Goal: Navigation & Orientation: Find specific page/section

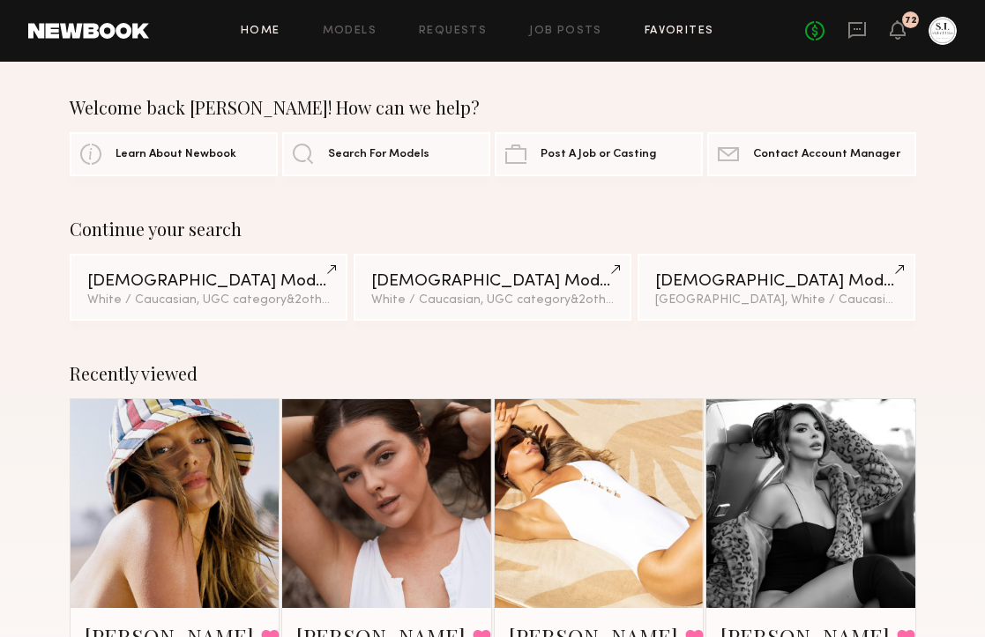
click at [662, 26] on link "Favorites" at bounding box center [679, 31] width 70 height 11
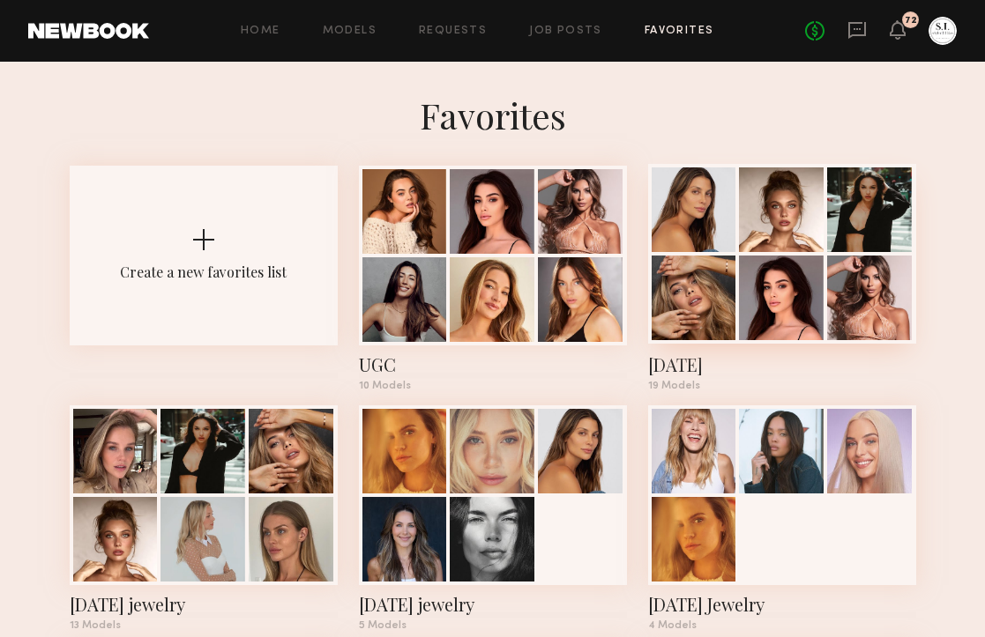
click at [768, 219] on div at bounding box center [781, 209] width 85 height 85
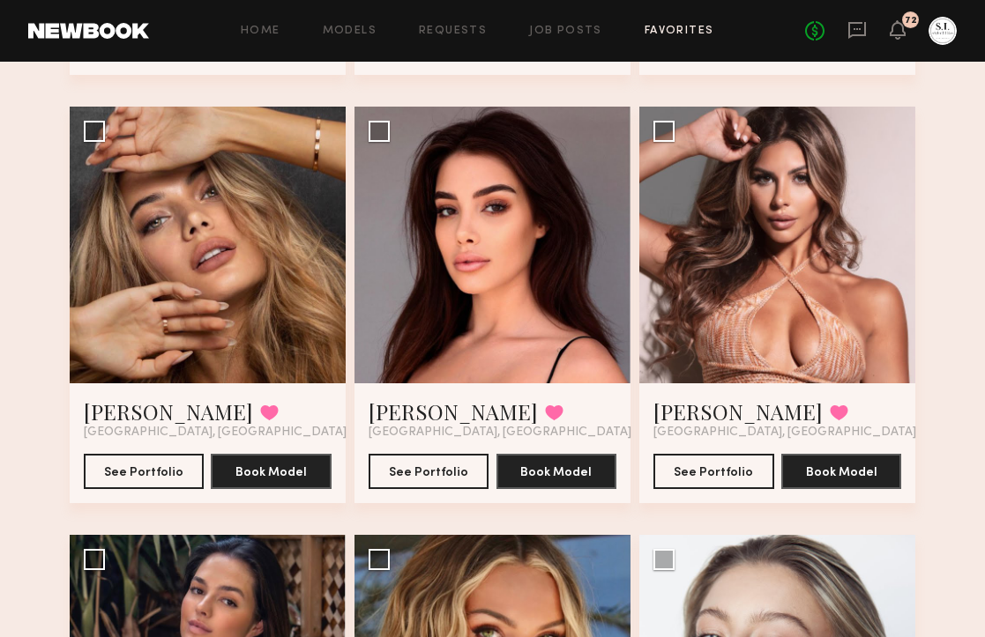
scroll to position [524, 0]
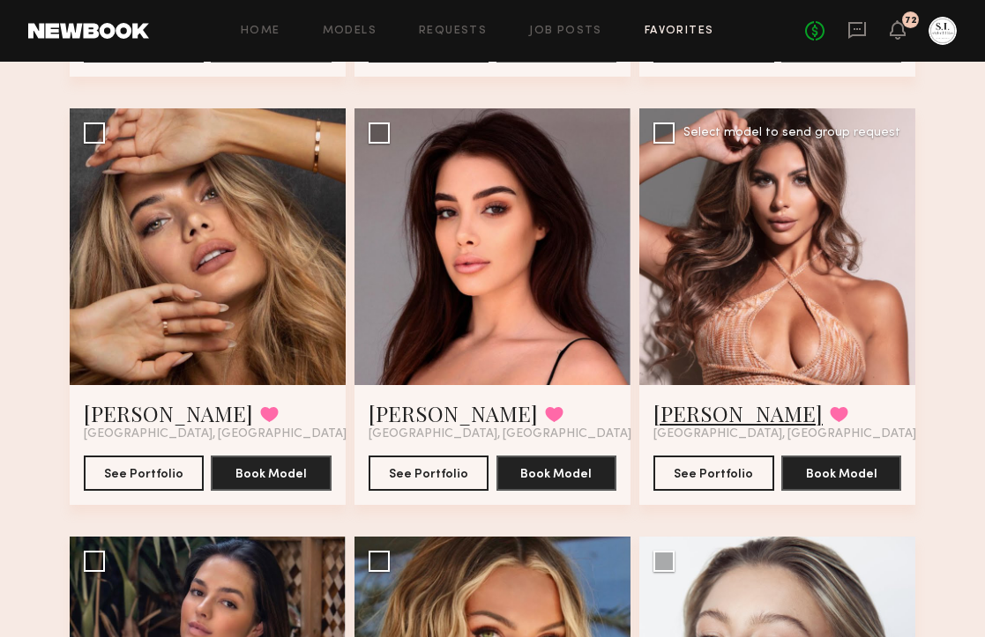
click at [702, 412] on link "[PERSON_NAME]" at bounding box center [737, 413] width 169 height 28
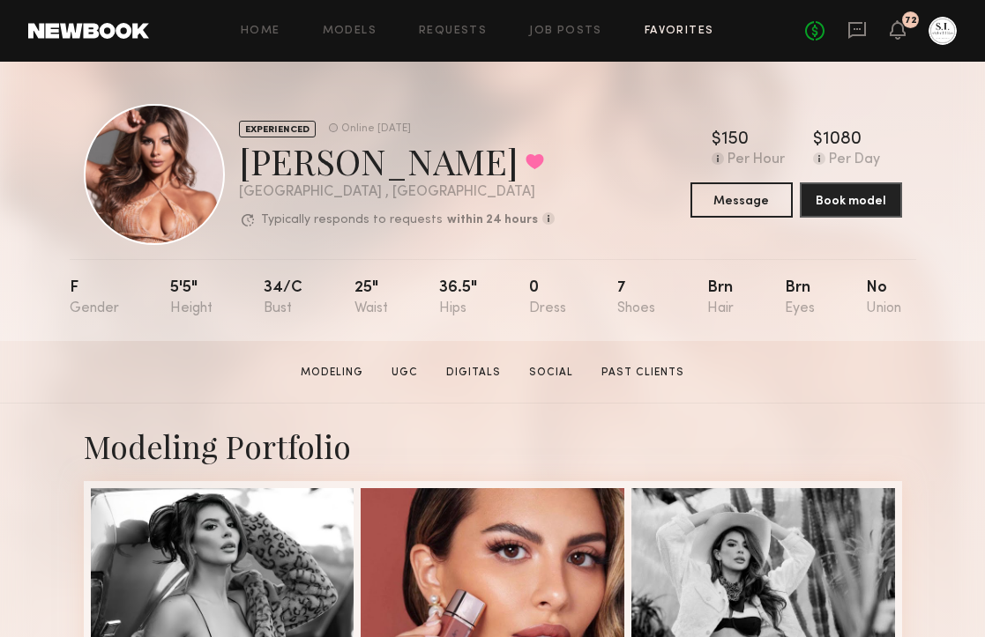
click at [674, 35] on link "Favorites" at bounding box center [679, 31] width 70 height 11
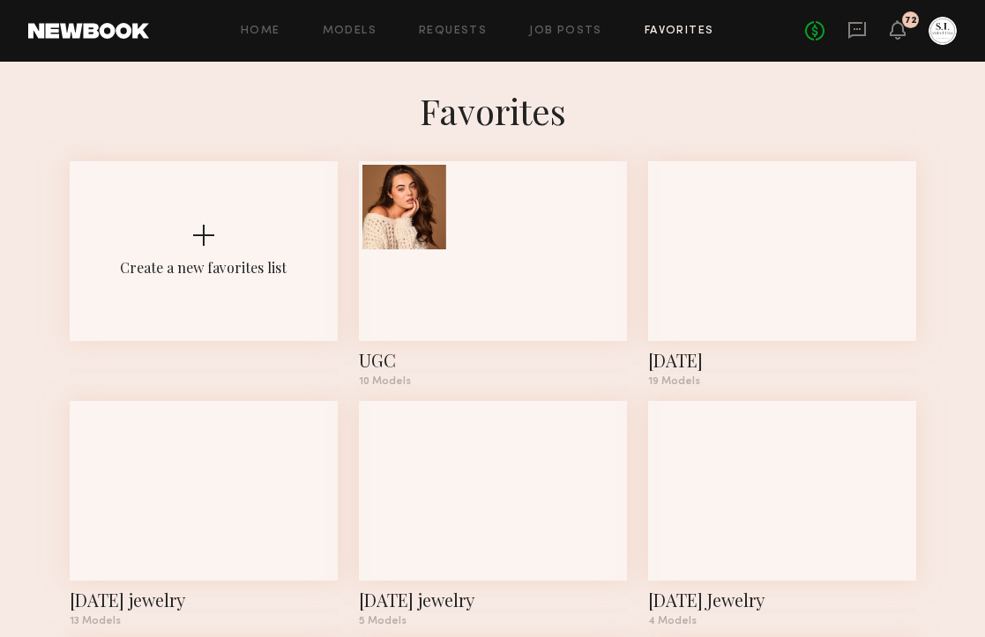
scroll to position [11, 0]
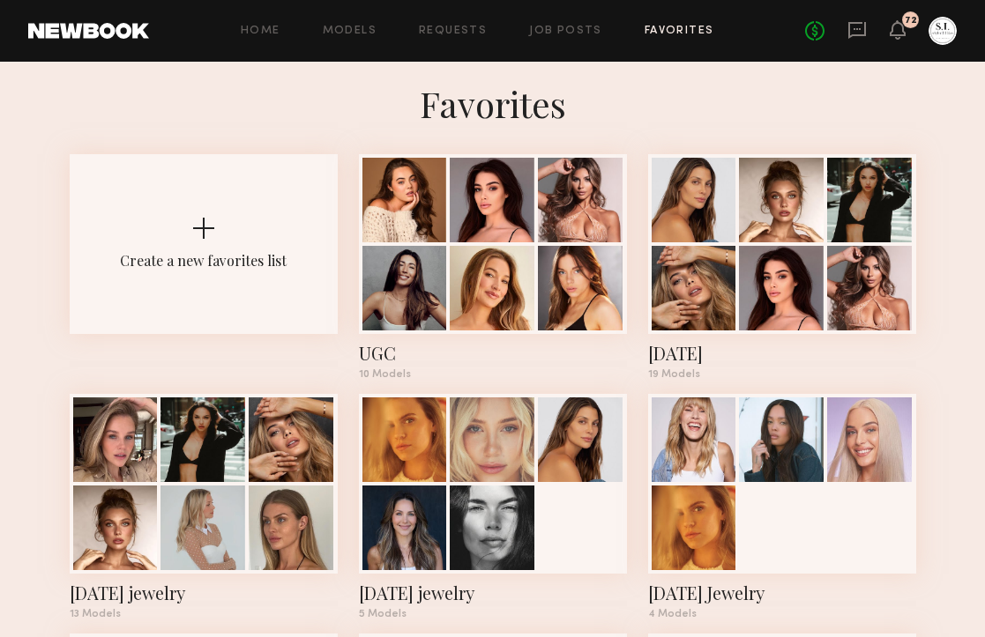
click at [651, 293] on div at bounding box center [693, 288] width 85 height 85
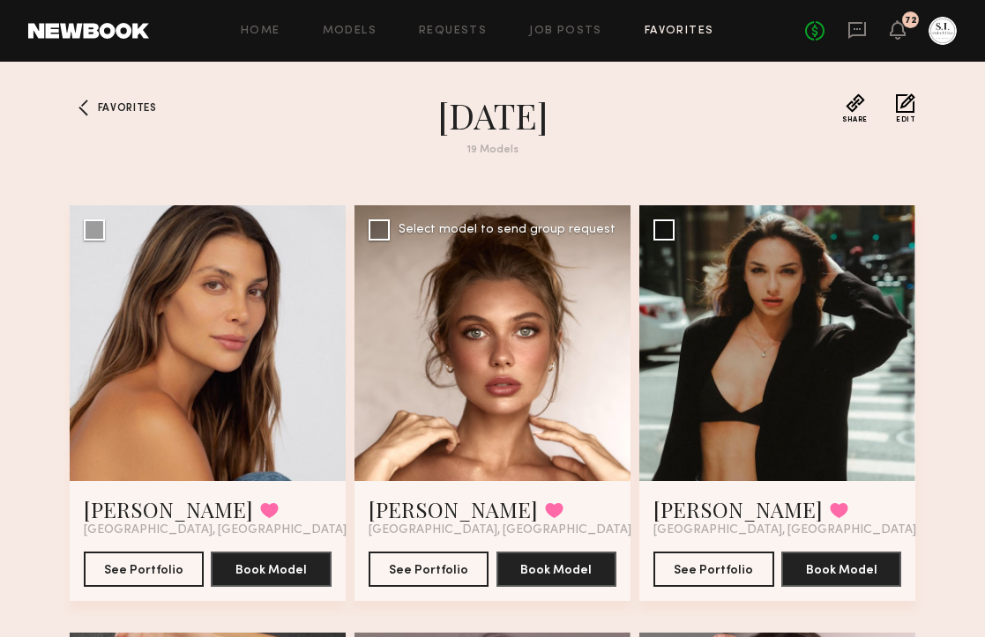
click at [547, 300] on div at bounding box center [492, 343] width 276 height 276
click at [452, 564] on button "See Portfolio" at bounding box center [428, 568] width 121 height 35
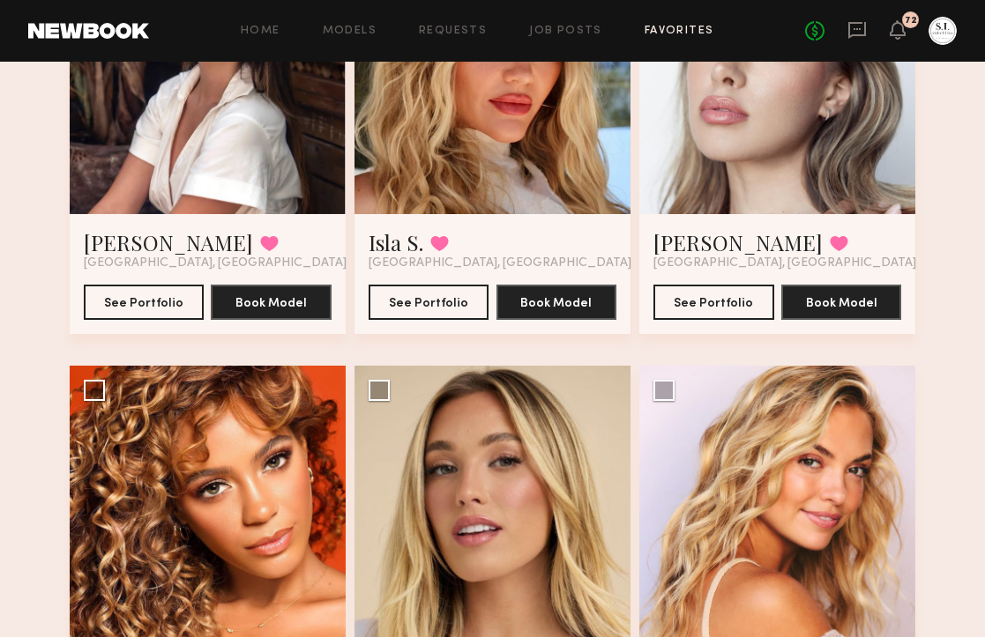
scroll to position [1126, 0]
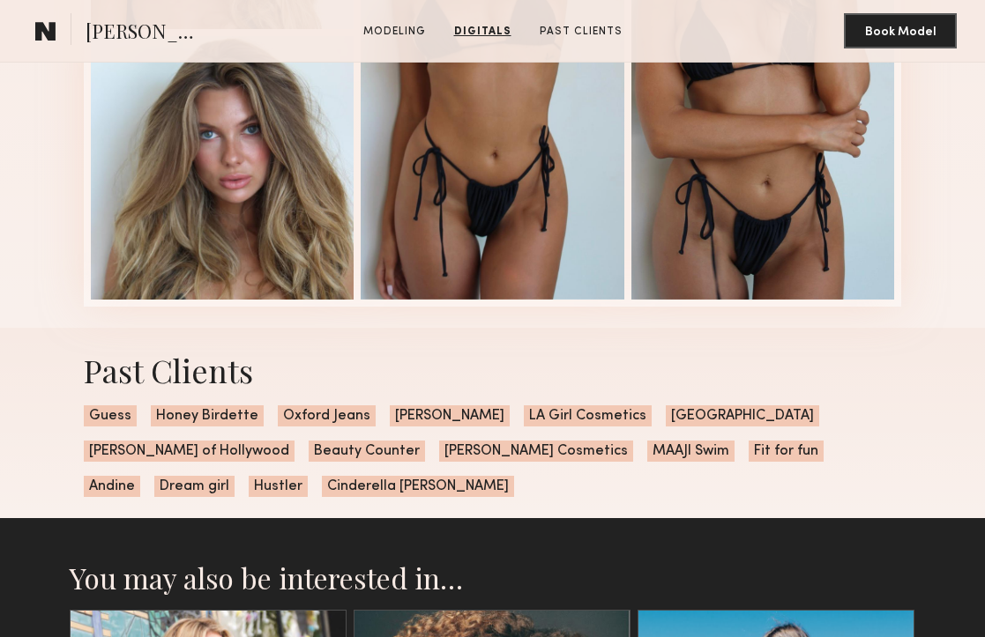
scroll to position [1950, 0]
